Goal: Information Seeking & Learning: Learn about a topic

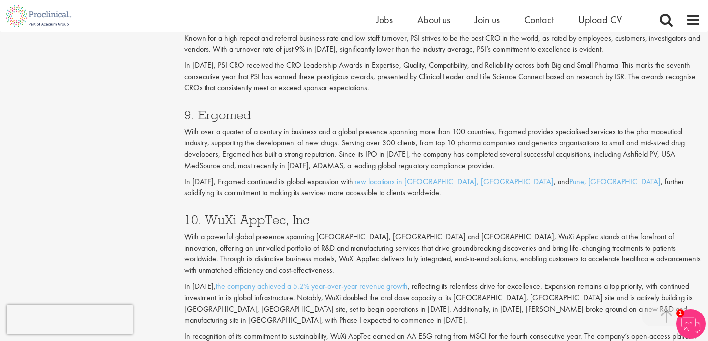
scroll to position [2178, 0]
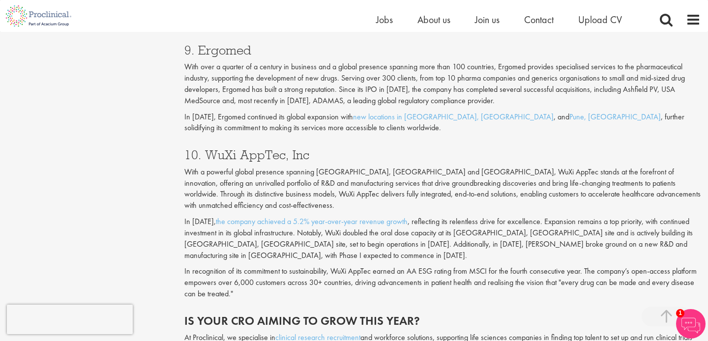
click at [288, 156] on h3 "10. WuXi AppTec, Inc" at bounding box center [442, 155] width 516 height 13
drag, startPoint x: 318, startPoint y: 155, endPoint x: 198, endPoint y: 152, distance: 119.5
click at [198, 152] on h3 "10. WuXi AppTec, Inc" at bounding box center [442, 155] width 516 height 13
copy h3 ". WuXi AppTec, Inc"
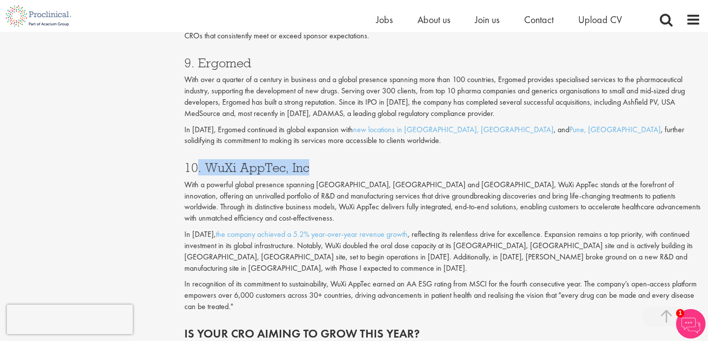
scroll to position [2162, 0]
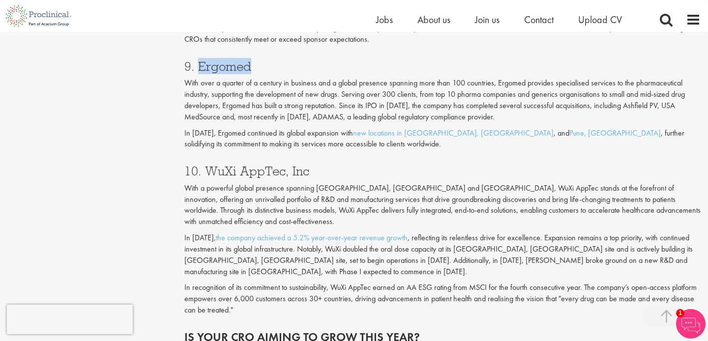
drag, startPoint x: 274, startPoint y: 73, endPoint x: 199, endPoint y: 72, distance: 75.3
click at [199, 72] on h3 "9. Ergomed" at bounding box center [442, 66] width 516 height 13
copy h3 "Ergomed"
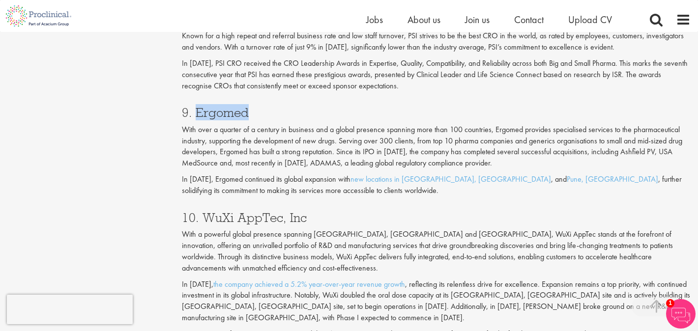
scroll to position [2014, 0]
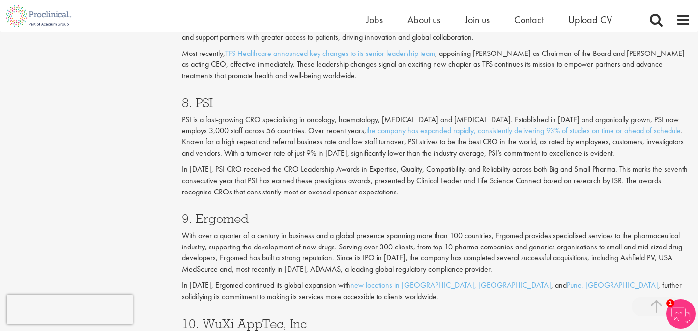
click at [232, 96] on h3 "8. PSI" at bounding box center [436, 102] width 509 height 13
drag, startPoint x: 229, startPoint y: 91, endPoint x: 197, endPoint y: 92, distance: 32.5
click at [197, 96] on h3 "8. PSI" at bounding box center [436, 102] width 509 height 13
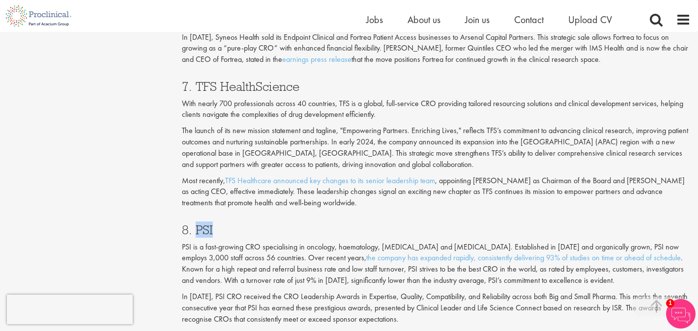
scroll to position [1885, 0]
